Goal: Check status: Check status

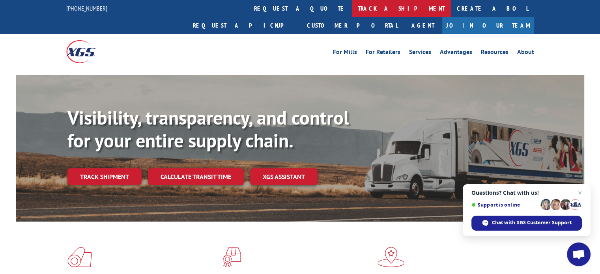
click at [352, 11] on link "track a shipment" at bounding box center [401, 8] width 99 height 17
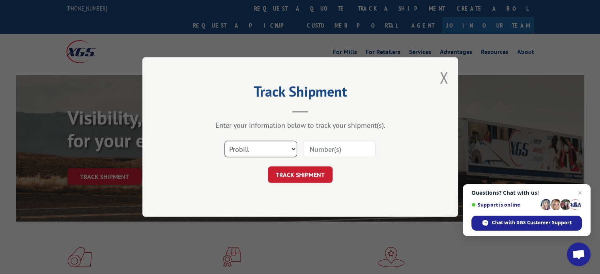
click at [263, 150] on select "Select category... Probill BOL PO" at bounding box center [261, 149] width 73 height 17
select select "po"
click at [225, 141] on select "Select category... Probill BOL PO" at bounding box center [261, 149] width 73 height 17
click at [328, 146] on input at bounding box center [339, 149] width 73 height 17
click at [326, 150] on input at bounding box center [339, 149] width 73 height 17
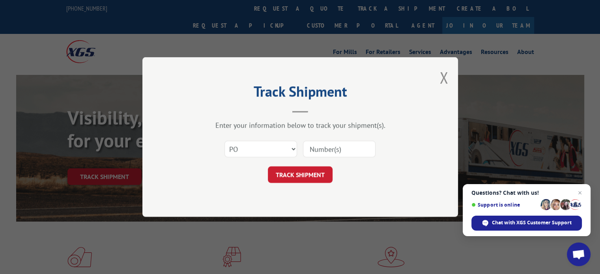
paste input "77072"
type input "77072"
click button "TRACK SHIPMENT" at bounding box center [300, 175] width 65 height 17
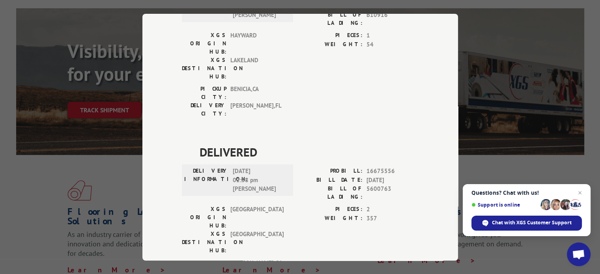
scroll to position [79, 0]
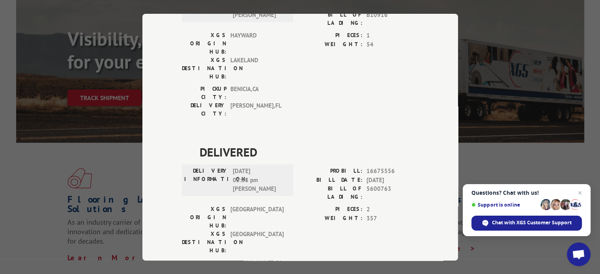
click at [529, 137] on div "Track Shipment DELIVERED DELIVERY INFORMATION: [DATE] 11:33 am [PERSON_NAME]: 1…" at bounding box center [300, 137] width 600 height 274
